Goal: Task Accomplishment & Management: Manage account settings

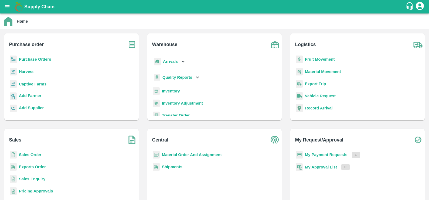
click at [321, 153] on b "My Payment Requests" at bounding box center [326, 155] width 43 height 4
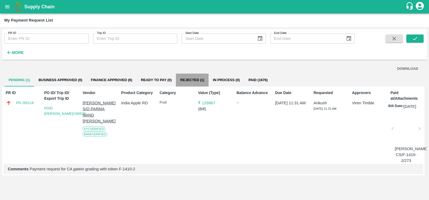
click at [206, 78] on button "Rejected (1)" at bounding box center [192, 80] width 33 height 13
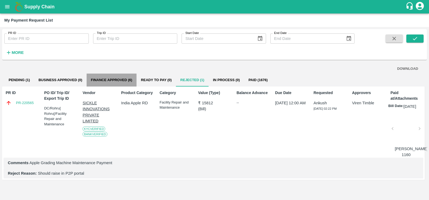
click at [116, 78] on button "Finance Approved (6)" at bounding box center [112, 80] width 50 height 13
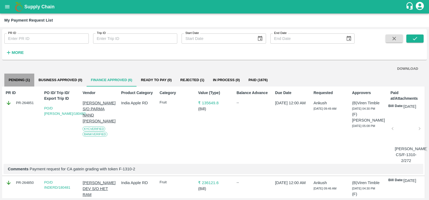
click at [16, 77] on button "Pending (1)" at bounding box center [19, 80] width 30 height 13
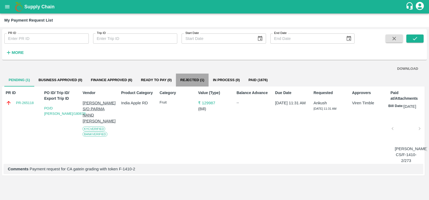
click at [200, 82] on button "Rejected (1)" at bounding box center [192, 80] width 33 height 13
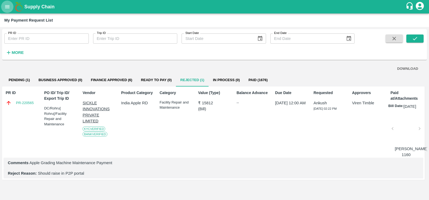
click at [11, 11] on button "open drawer" at bounding box center [7, 7] width 12 height 12
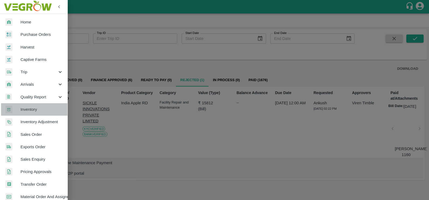
click at [37, 107] on span "Inventory" at bounding box center [42, 110] width 43 height 6
